Goal: Information Seeking & Learning: Check status

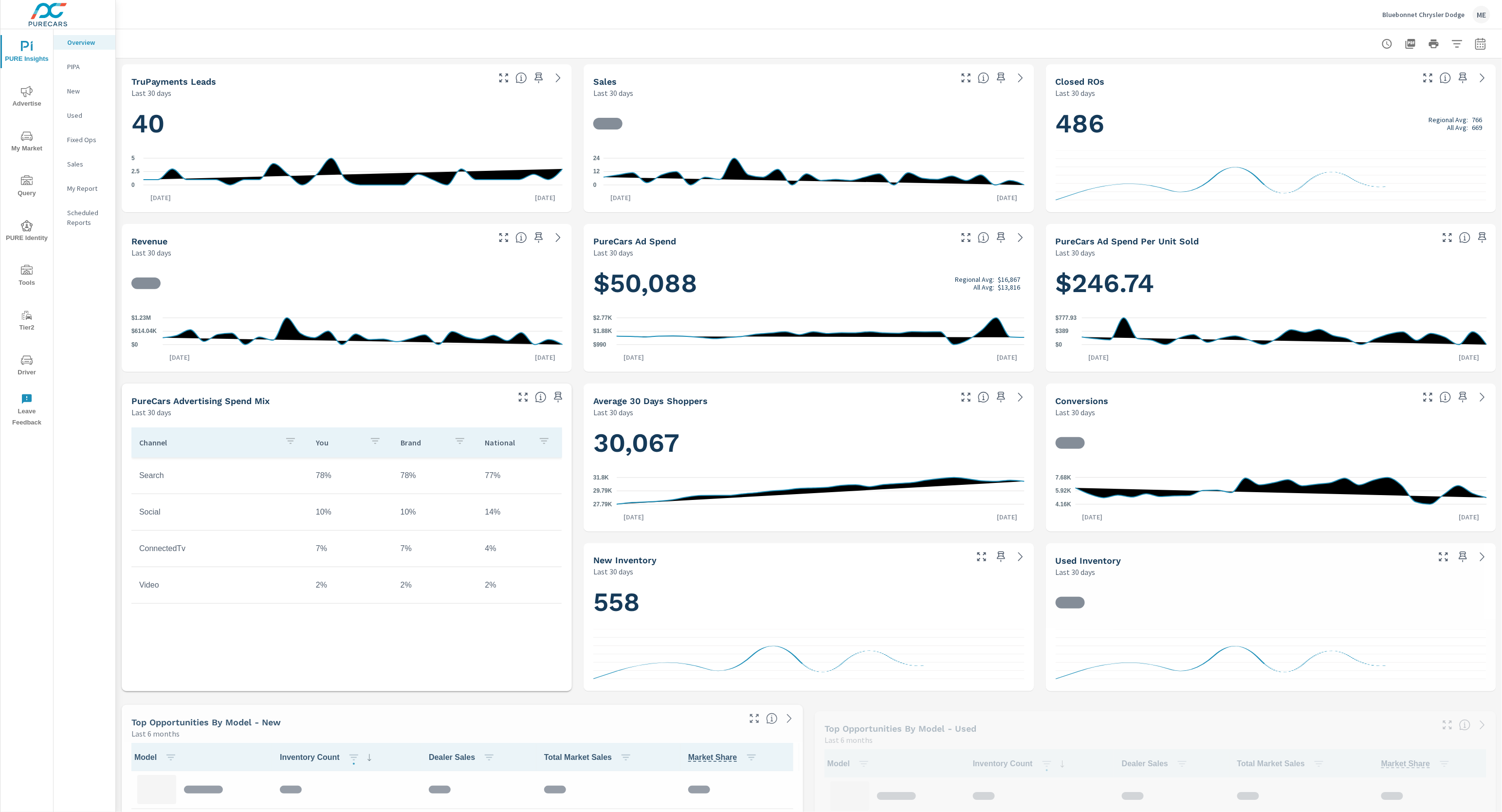
click at [657, 15] on div "Bluebonnet Chrysler Dodge ME" at bounding box center [808, 14] width 1363 height 29
click at [660, 21] on div "Bluebonnet Chrysler Dodge ME" at bounding box center [808, 14] width 1363 height 29
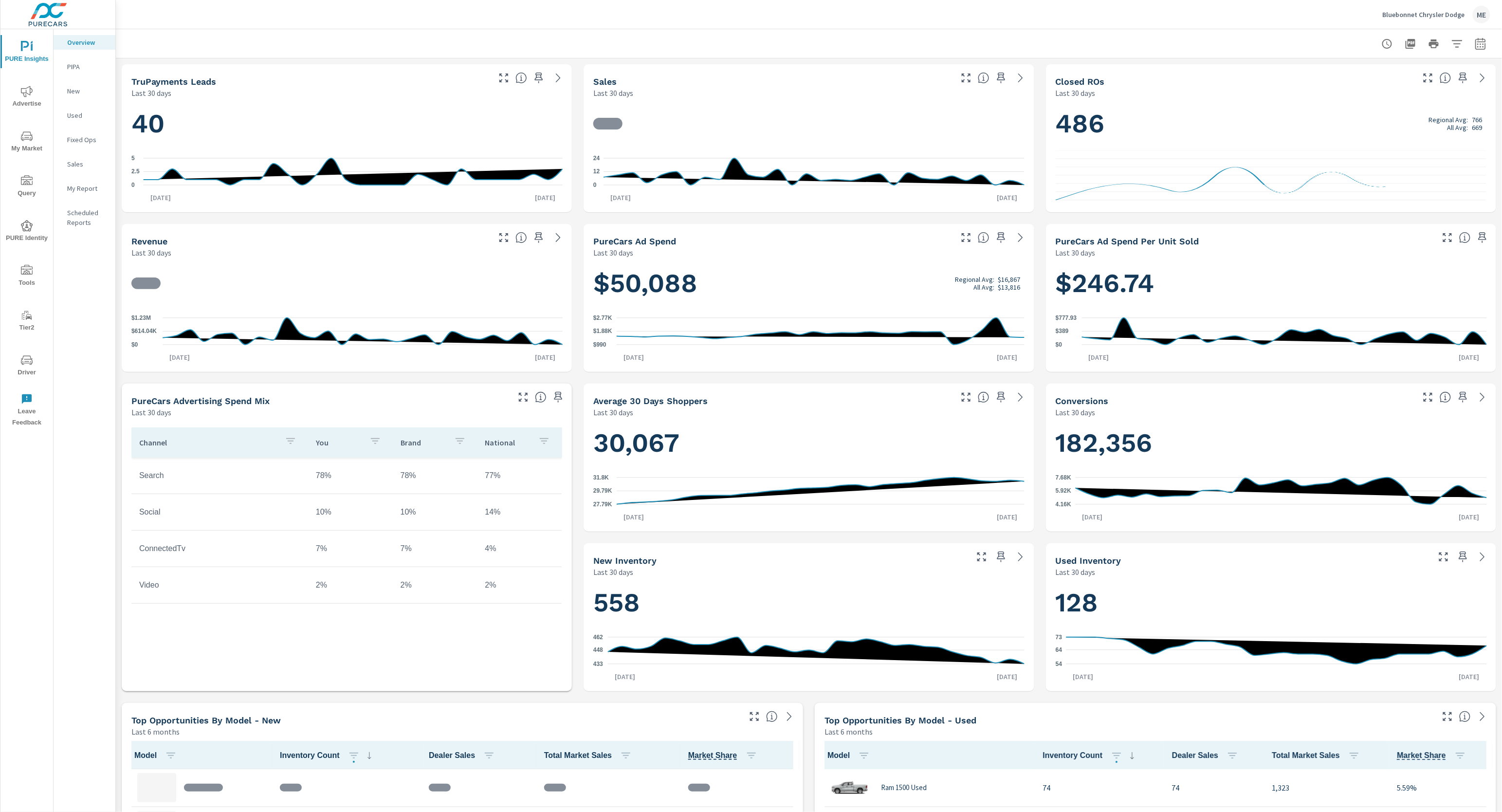
scroll to position [1, 0]
click at [643, 24] on div "Bluebonnet Chrysler Dodge ME" at bounding box center [808, 14] width 1363 height 29
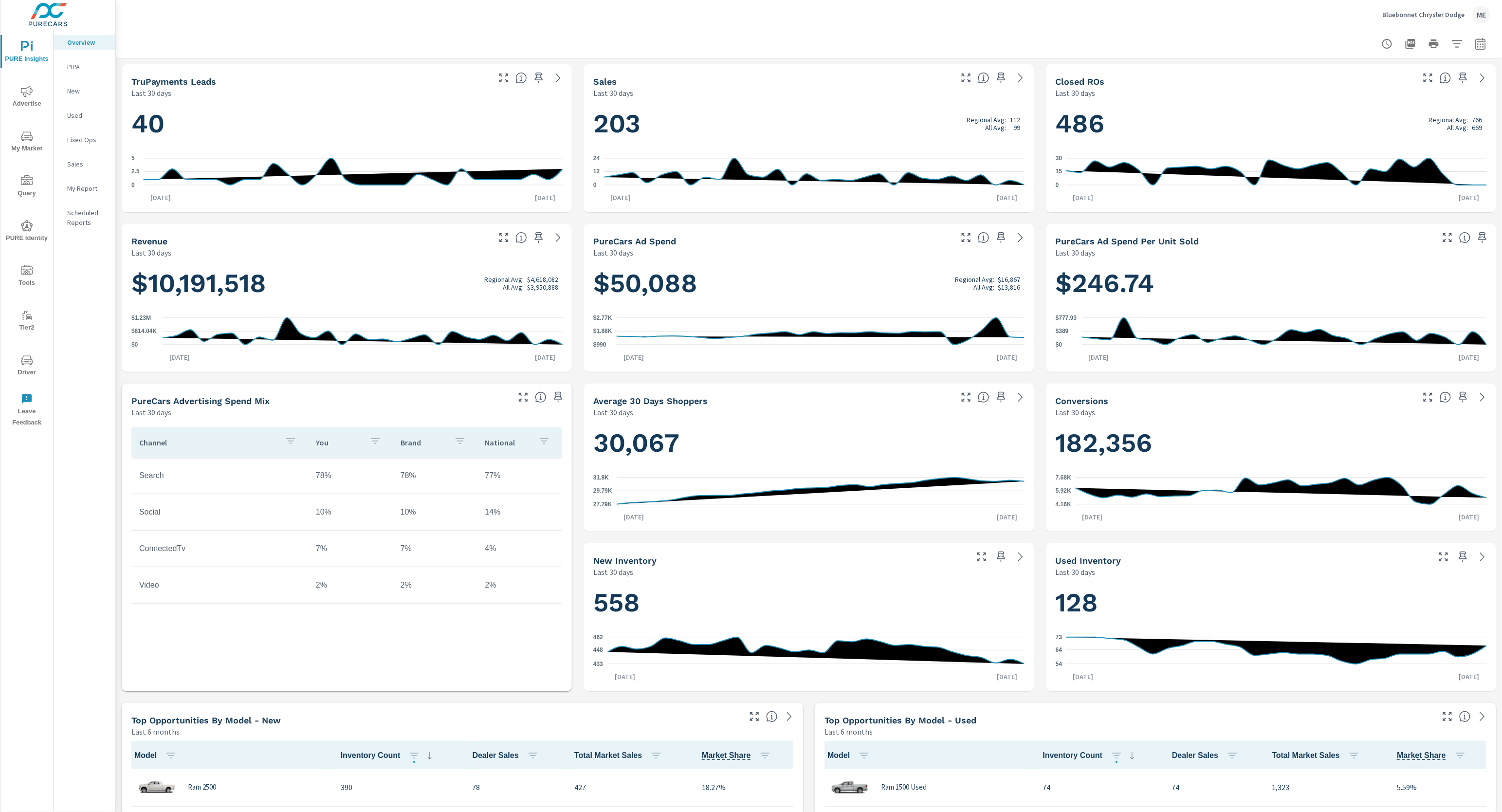
click at [638, 29] on div at bounding box center [808, 43] width 1363 height 29
click at [638, 30] on div at bounding box center [808, 43] width 1363 height 29
click at [639, 29] on header "Bluebonnet Chrysler Dodge ME" at bounding box center [808, 15] width 1386 height 29
click at [1059, 18] on div "Bluebonnet Chrysler Dodge ME" at bounding box center [808, 14] width 1363 height 29
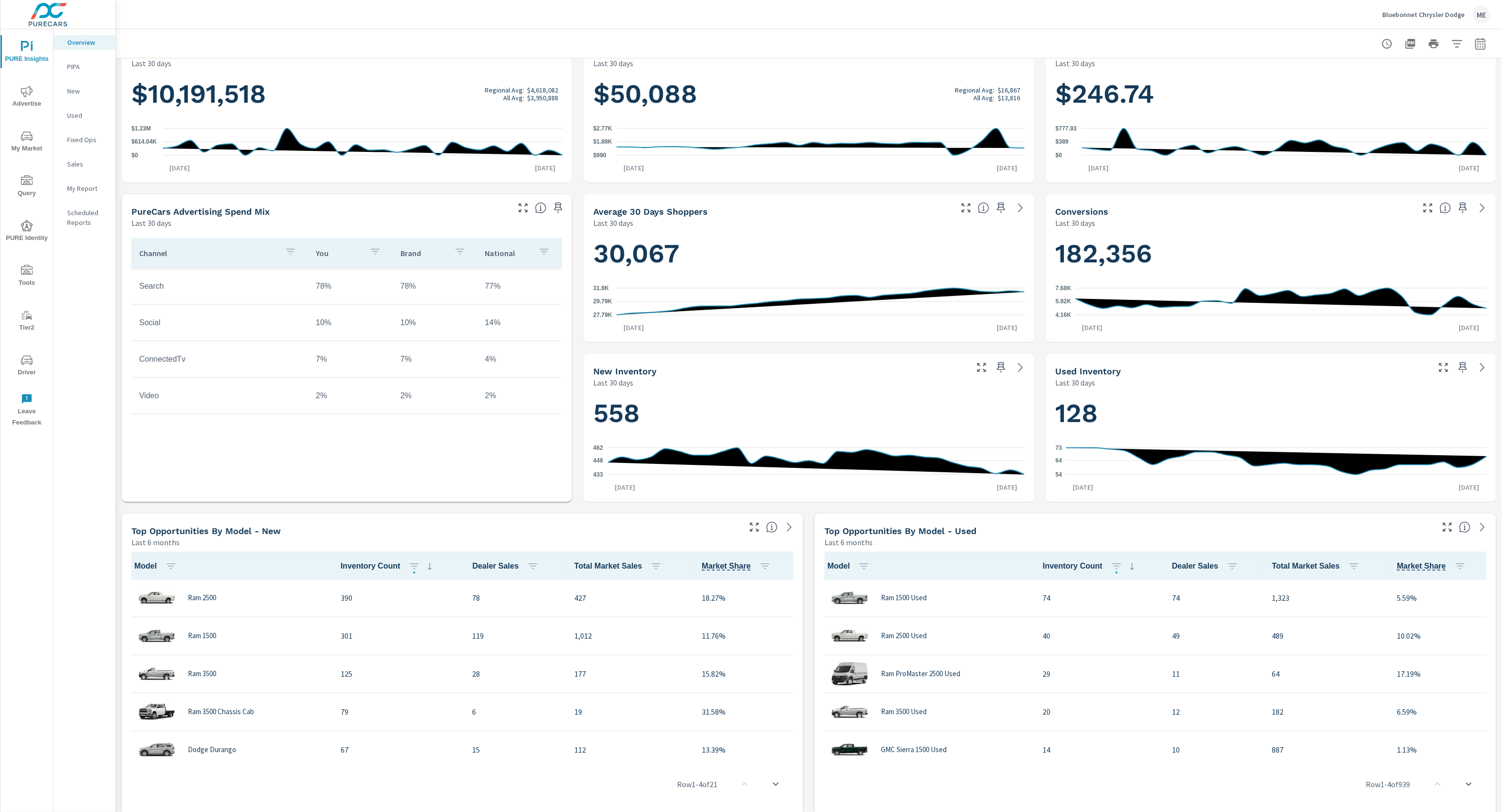
scroll to position [0, 0]
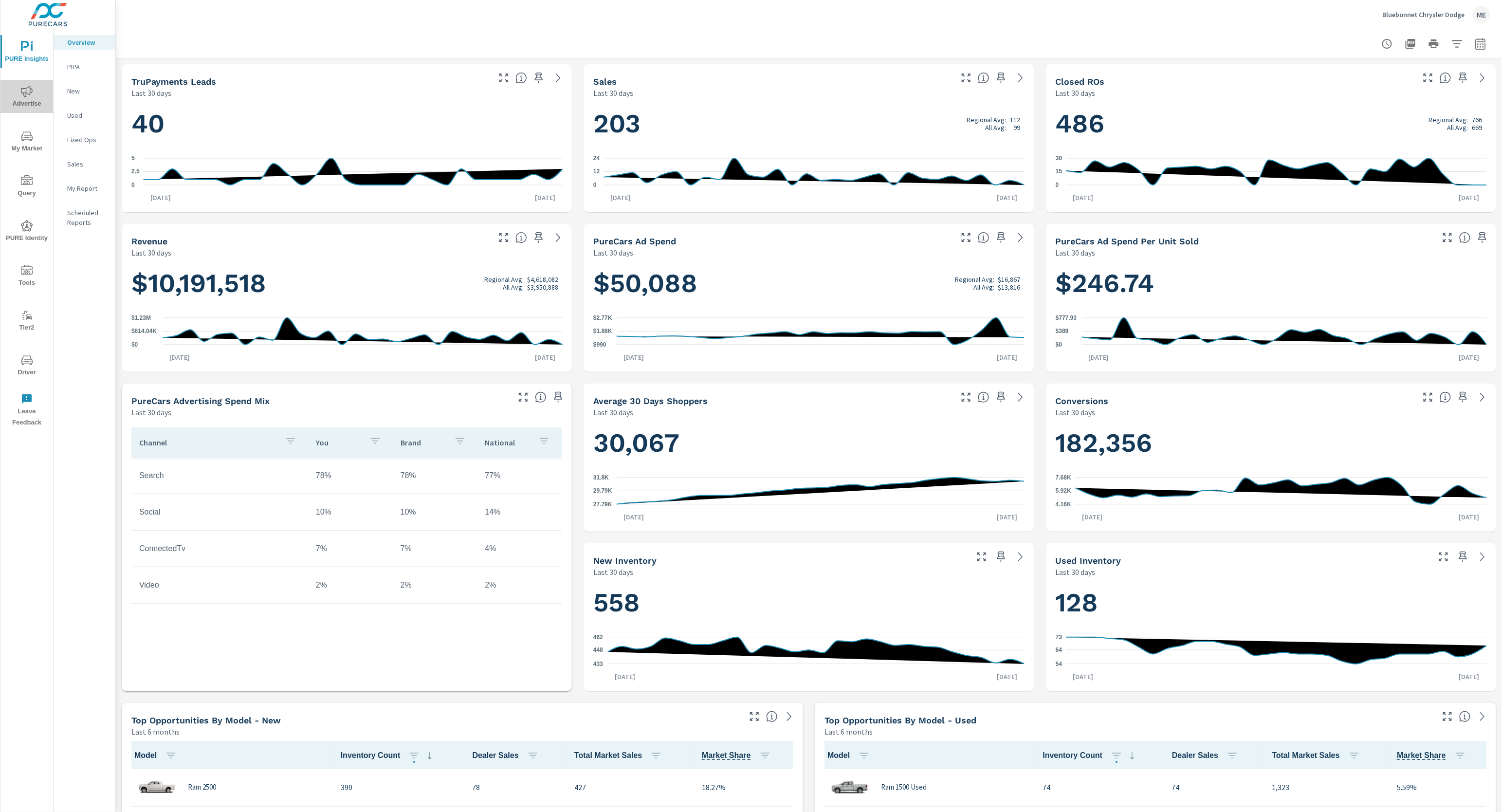
click at [27, 103] on span "Advertise" at bounding box center [27, 97] width 47 height 24
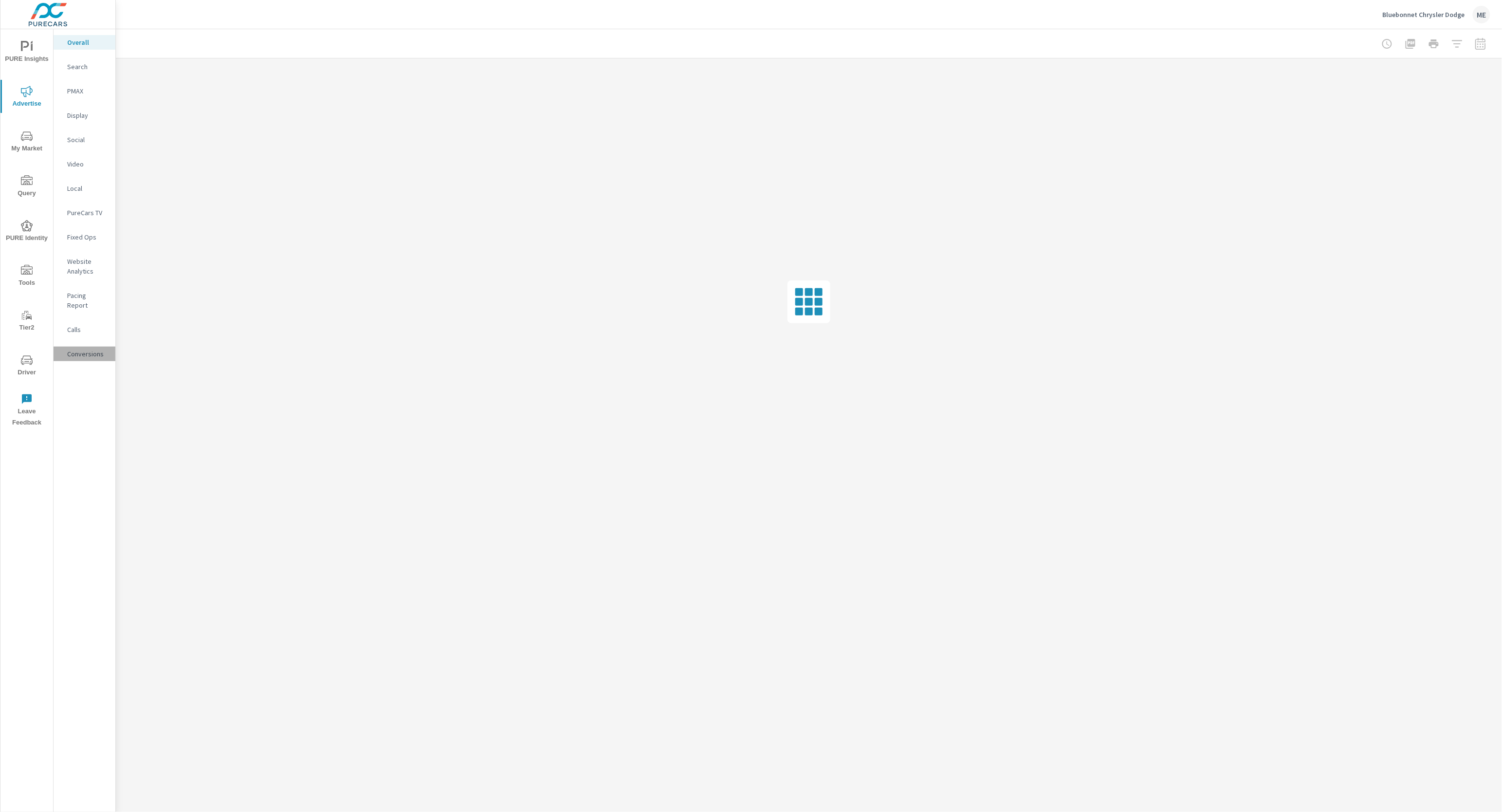
click at [92, 349] on p "Conversions" at bounding box center [87, 353] width 40 height 10
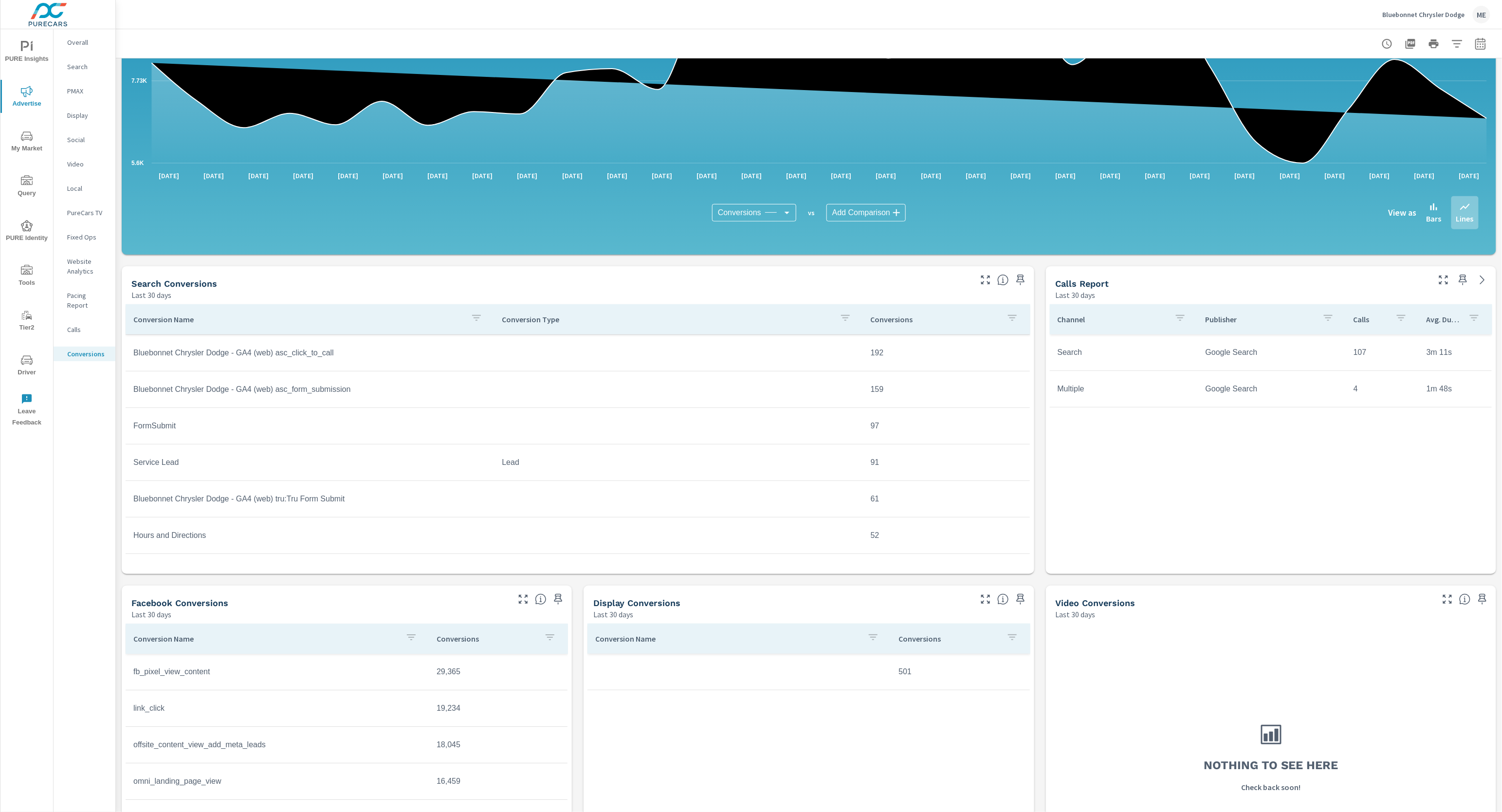
scroll to position [285, 0]
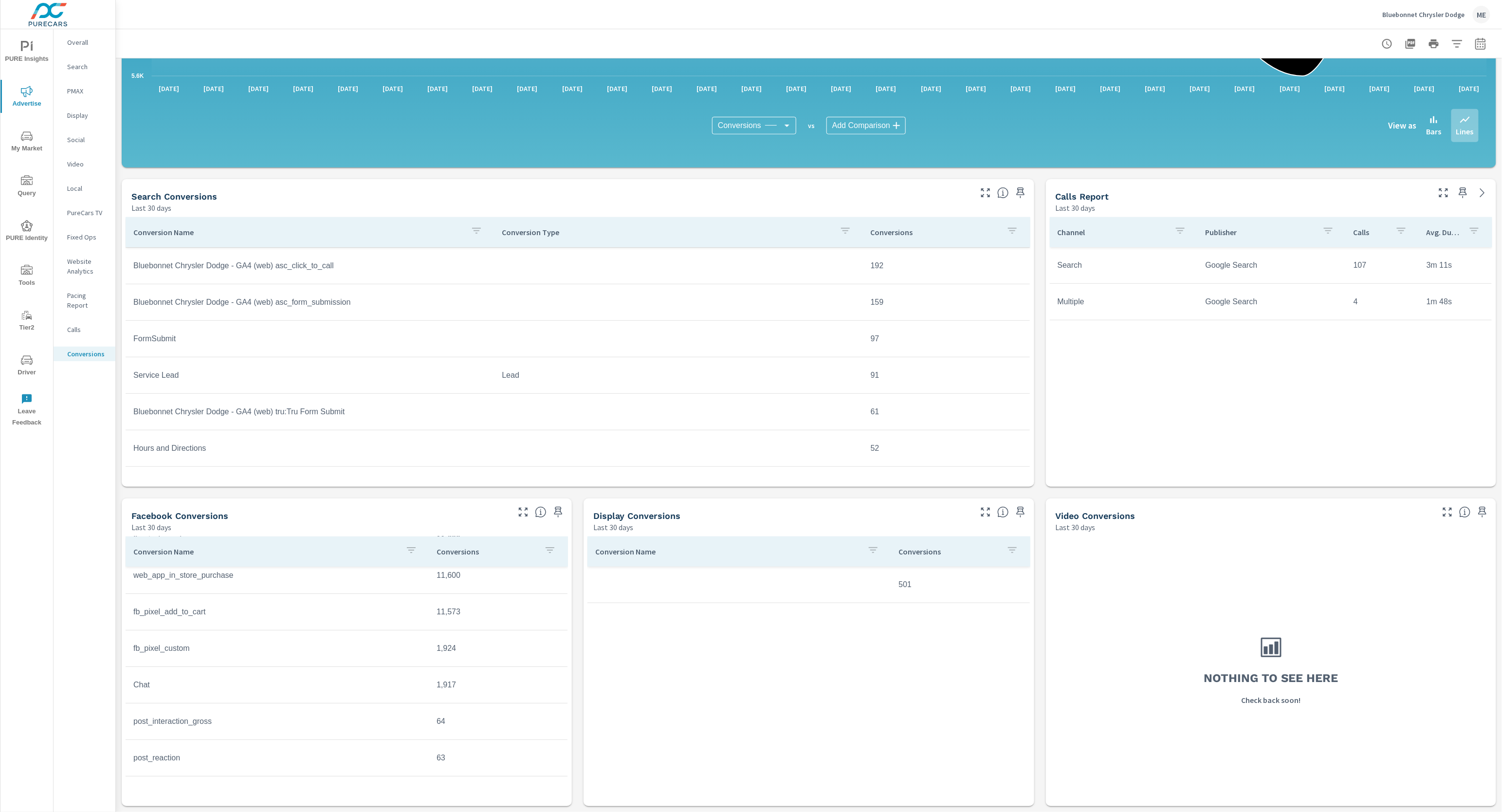
scroll to position [230, 0]
drag, startPoint x: 288, startPoint y: 655, endPoint x: 127, endPoint y: 652, distance: 161.0
click at [127, 652] on tr "Form Submission 5" at bounding box center [347, 654] width 442 height 37
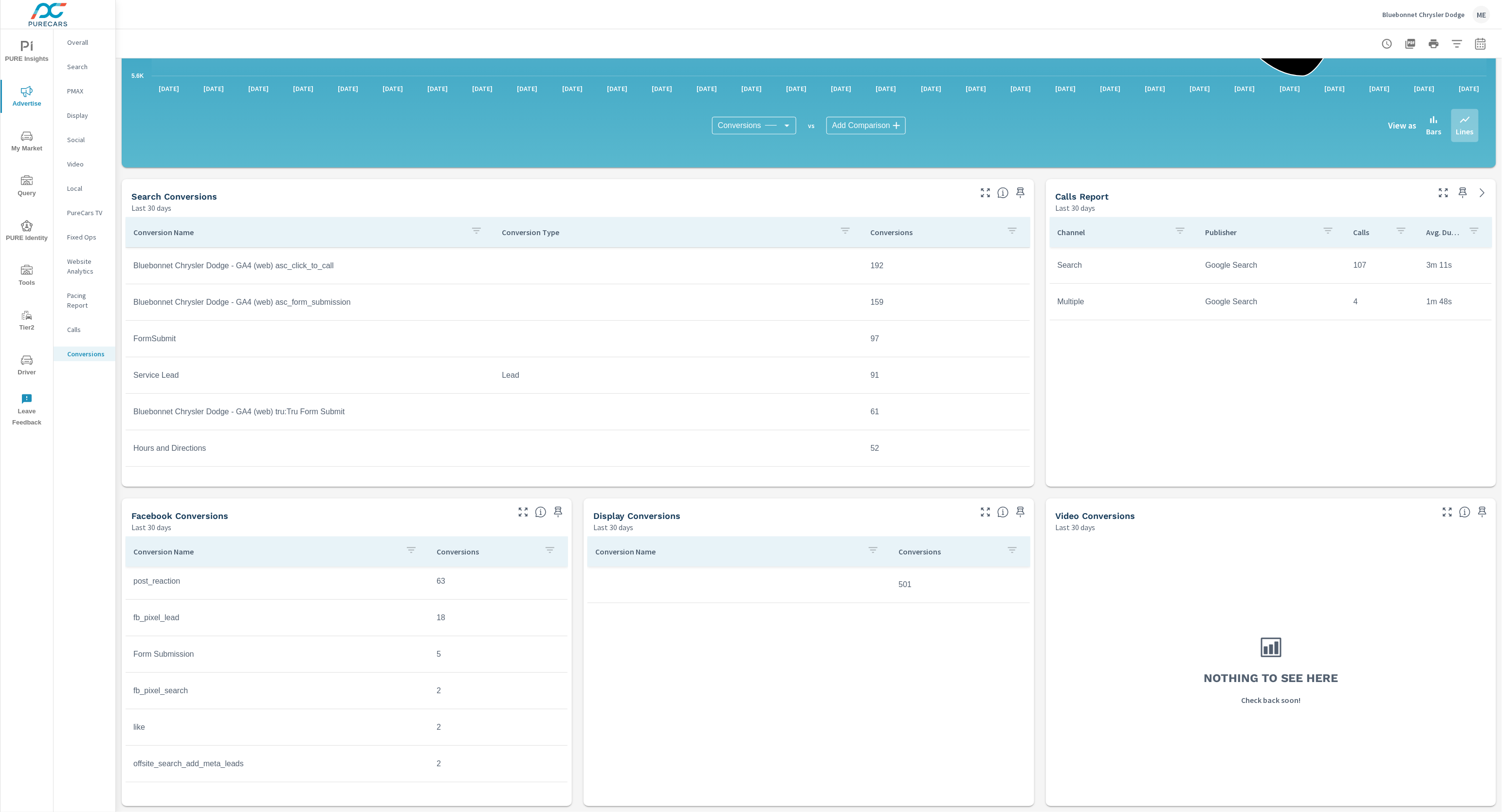
click at [579, 638] on div "All Conversions Last 30 days 234,896 Conversions Search Last 30 days 96,061 Fac…" at bounding box center [808, 293] width 1386 height 1038
click at [189, 654] on td "Form Submission" at bounding box center [277, 654] width 304 height 24
click at [189, 654] on td "Form Submission" at bounding box center [277, 654] width 304 height 24
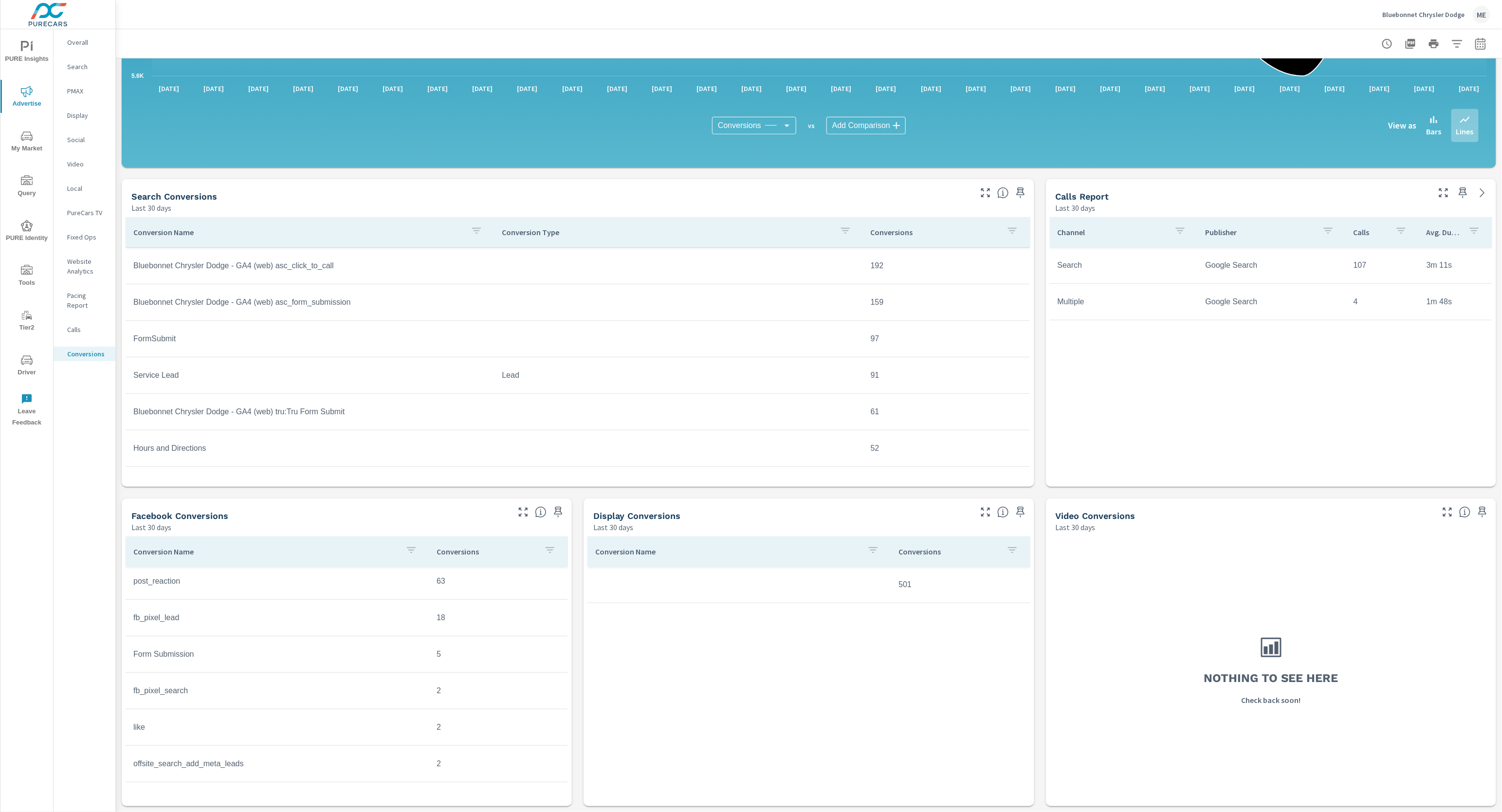
click at [187, 655] on td "Form Submission" at bounding box center [277, 654] width 304 height 24
drag, startPoint x: 448, startPoint y: 659, endPoint x: 132, endPoint y: 653, distance: 316.1
click at [132, 653] on tr "Form Submission 5" at bounding box center [347, 655] width 442 height 37
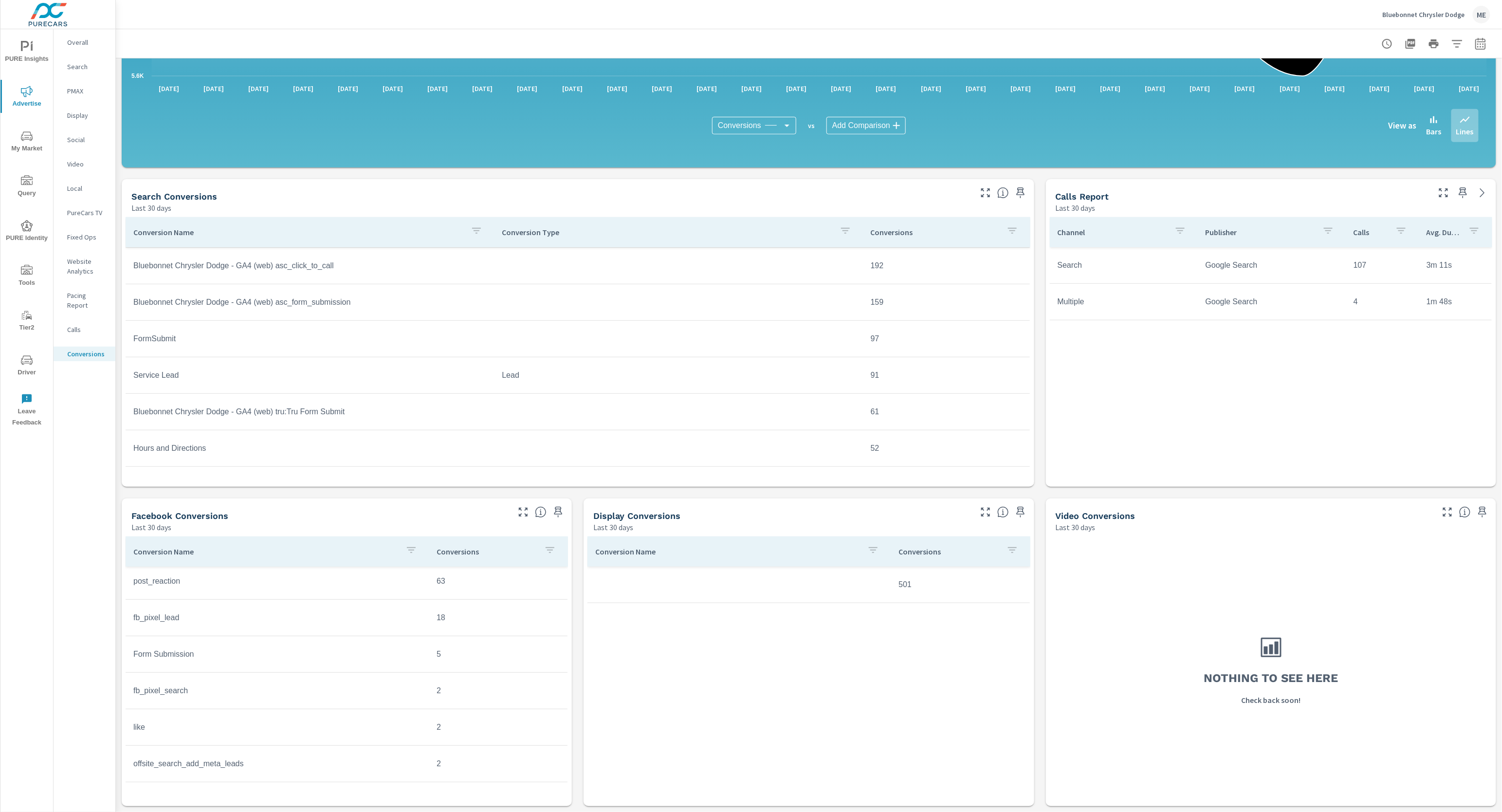
click at [579, 611] on div "All Conversions Last 30 days 234,896 Conversions Search Last 30 days 96,061 Fac…" at bounding box center [808, 293] width 1386 height 1038
drag, startPoint x: 311, startPoint y: 653, endPoint x: 133, endPoint y: 650, distance: 178.0
click at [133, 650] on tr "Form Submission 5" at bounding box center [347, 655] width 442 height 37
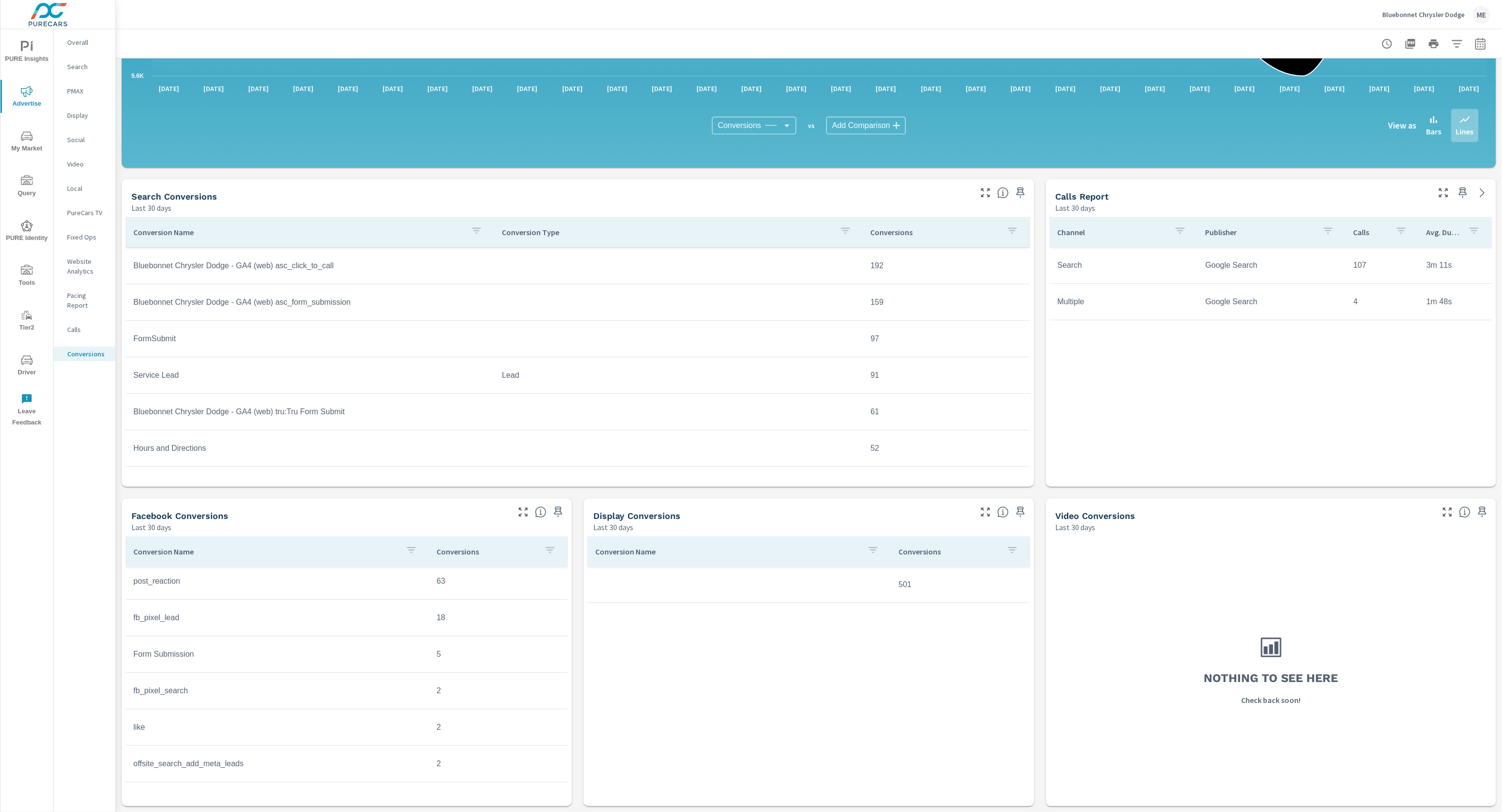
click at [579, 645] on div "All Conversions Last 30 days 234,896 Conversions Search Last 30 days 96,061 Fac…" at bounding box center [808, 293] width 1386 height 1038
click at [579, 645] on div "All Conversions Last 30 days 234,896 Conversions Search Last 30 days 96,061 Fac…" at bounding box center [808, 293] width 1386 height 1038
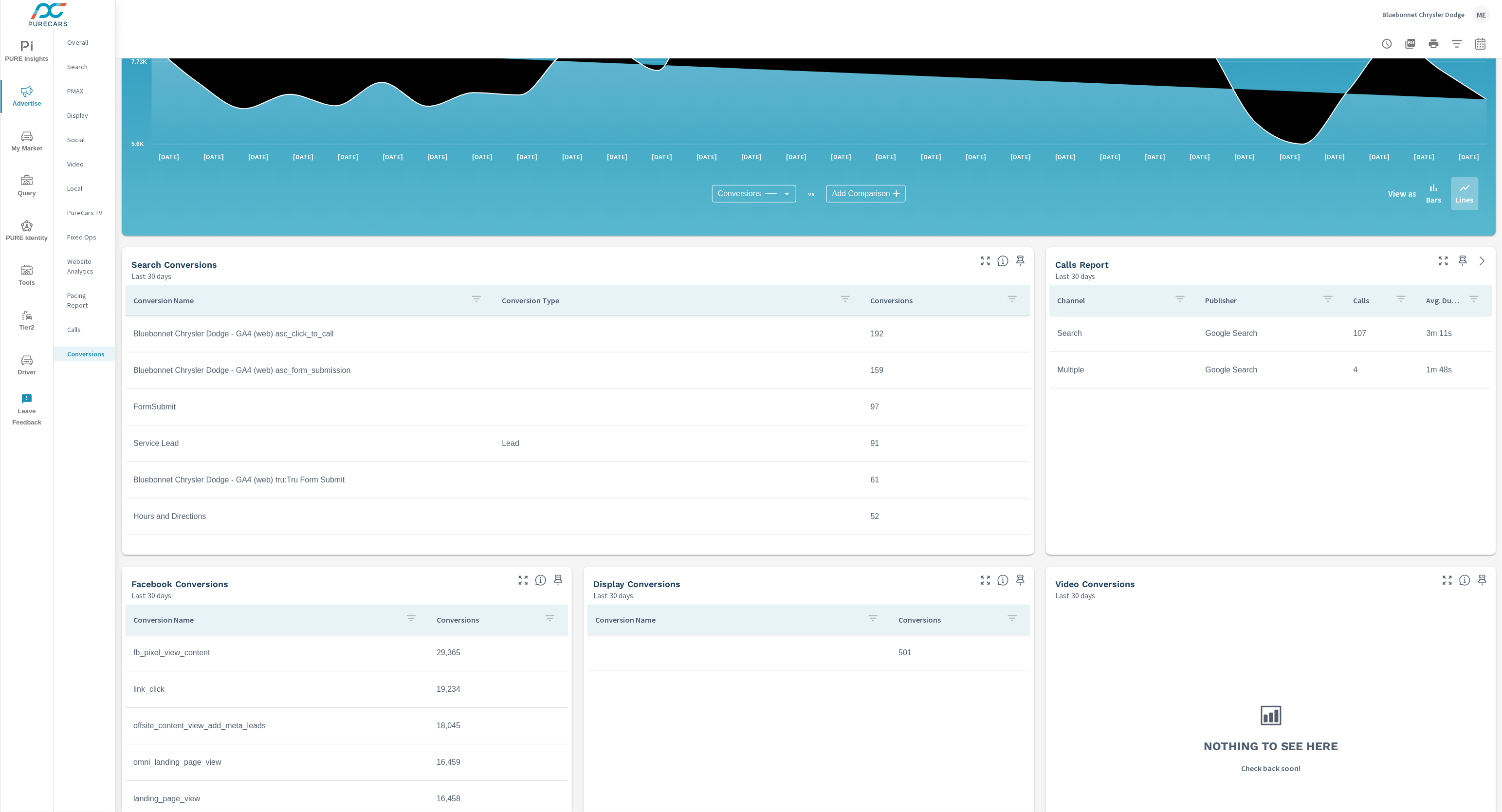
scroll to position [206, 0]
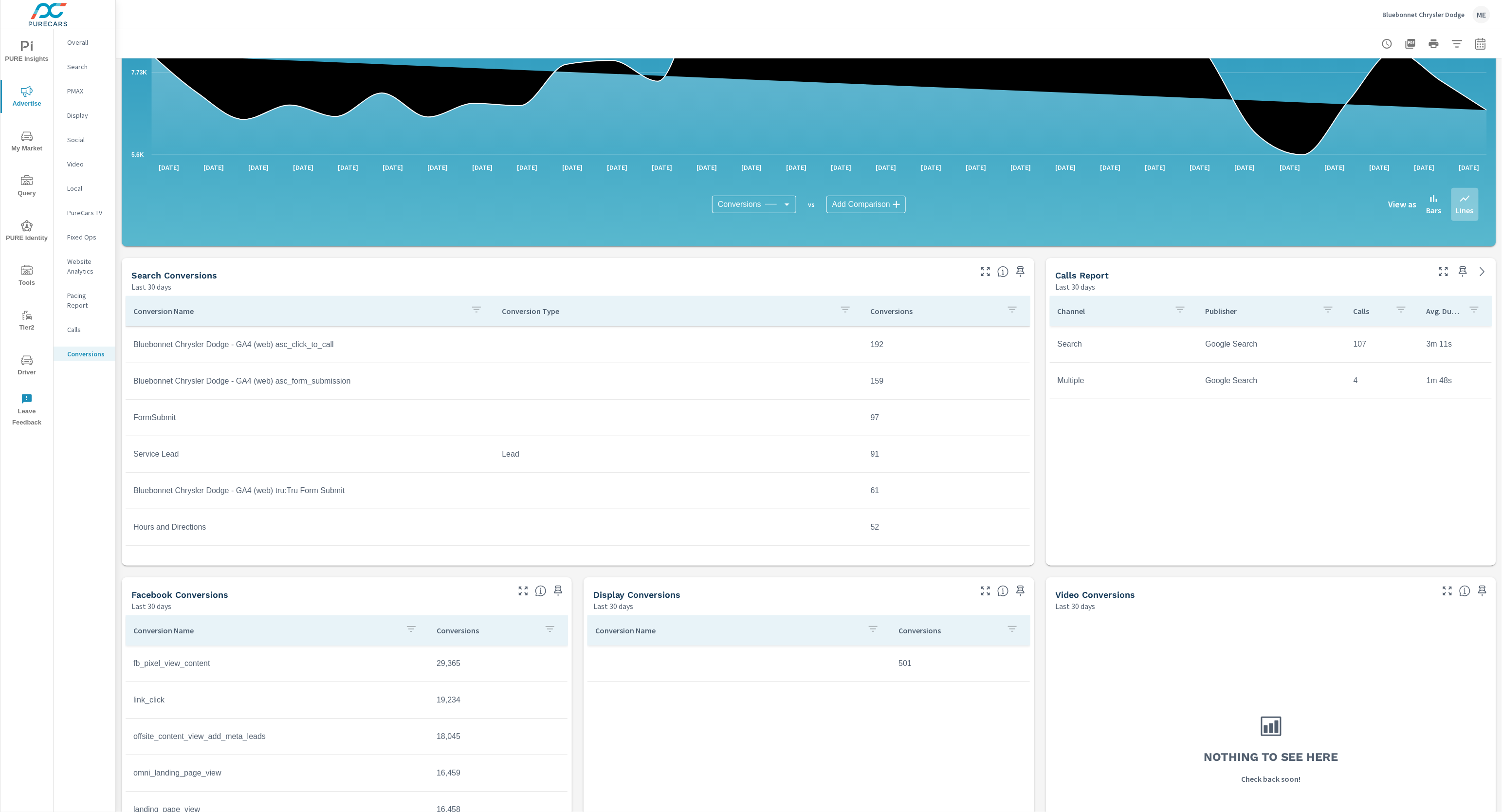
click at [579, 696] on div "All Conversions Last 30 days 234,896 Conversions Search Last 30 days 96,061 Fac…" at bounding box center [808, 372] width 1386 height 1038
